Goal: Information Seeking & Learning: Learn about a topic

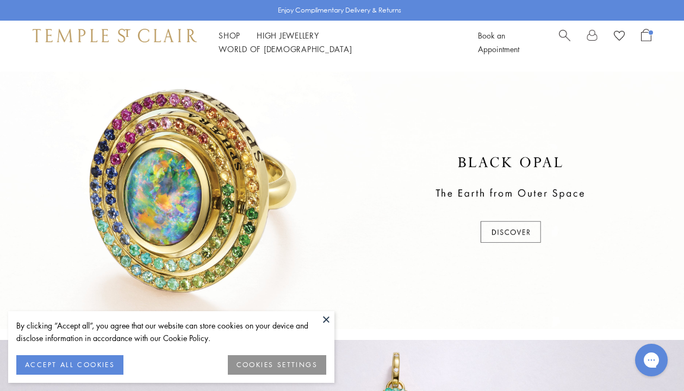
scroll to position [282, 0]
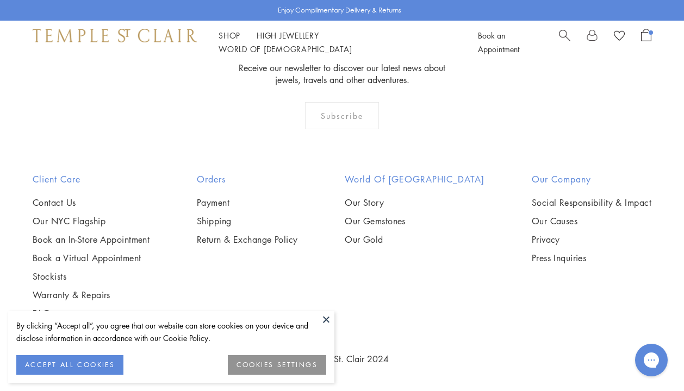
scroll to position [422, 0]
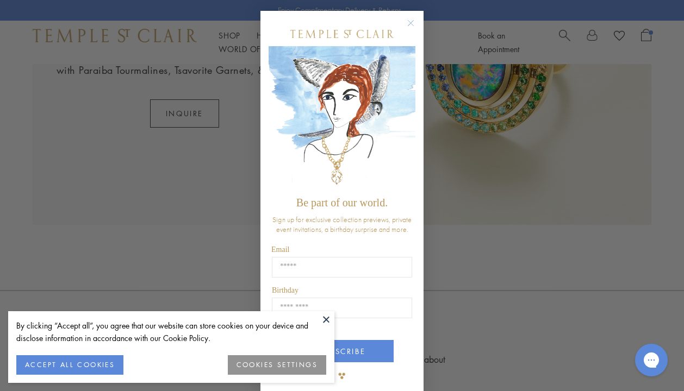
click at [409, 24] on circle "Close dialog" at bounding box center [410, 23] width 13 height 13
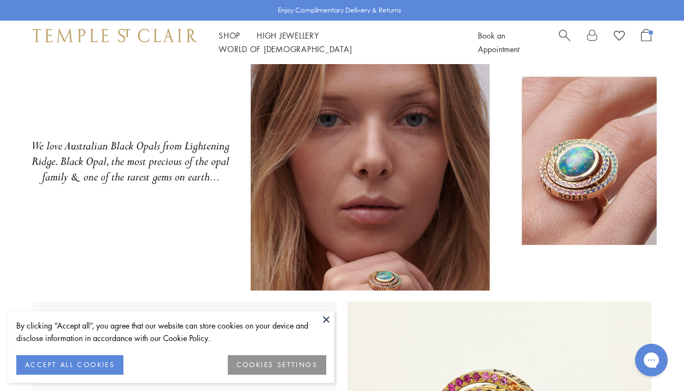
scroll to position [0, 0]
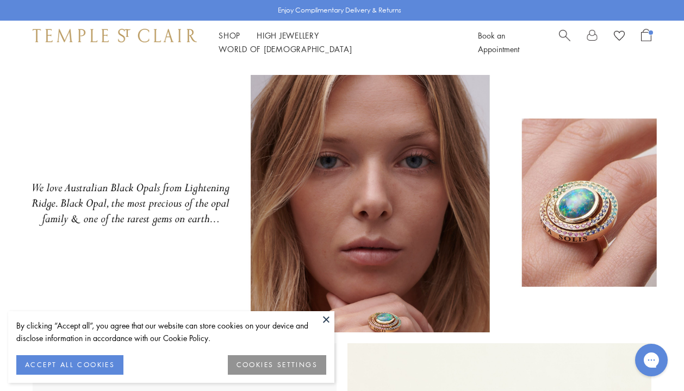
click at [322, 319] on button at bounding box center [326, 320] width 16 height 16
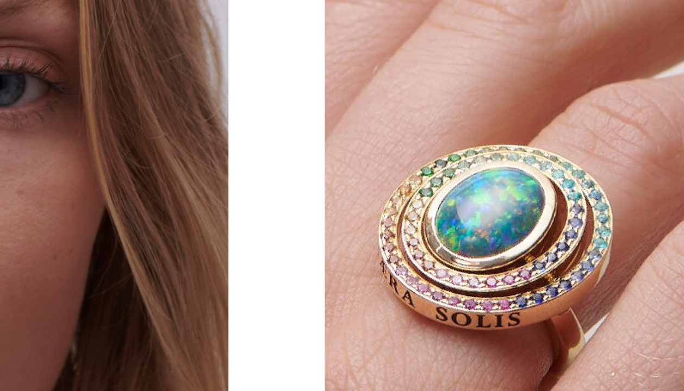
click at [599, 199] on img at bounding box center [342, 204] width 684 height 258
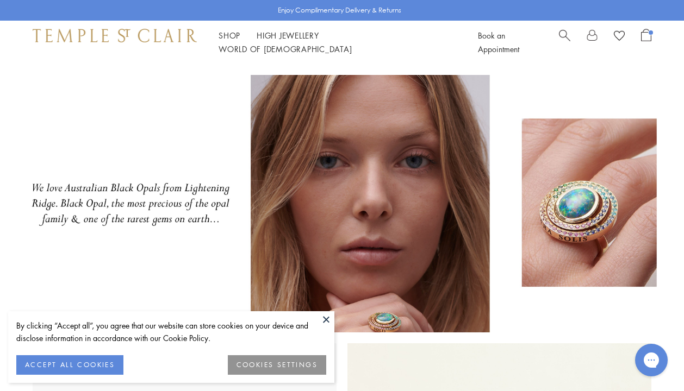
click at [327, 323] on button at bounding box center [326, 320] width 16 height 16
